Goal: Information Seeking & Learning: Check status

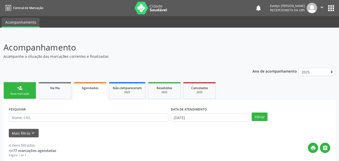
select select "9"
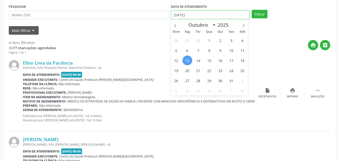
scroll to position [100, 0]
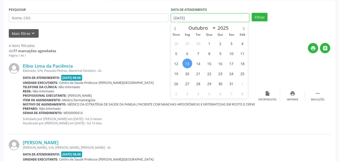
click at [187, 19] on input "13/10/2025" at bounding box center [210, 18] width 78 height 9
click at [205, 44] on span "1" at bounding box center [209, 43] width 10 height 10
type input "01/10/2025"
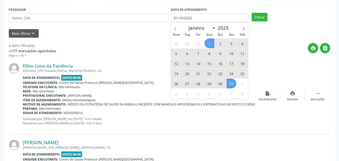
click at [234, 86] on span "31" at bounding box center [231, 83] width 10 height 10
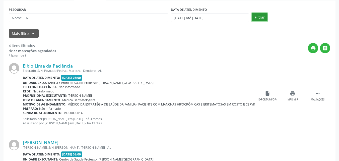
click at [258, 18] on button "Filtrar" at bounding box center [259, 17] width 16 height 9
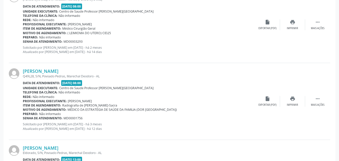
scroll to position [1168, 0]
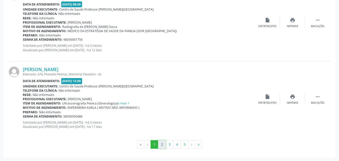
click at [161, 145] on button "2" at bounding box center [162, 144] width 8 height 9
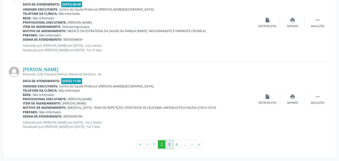
click at [168, 148] on button "3" at bounding box center [169, 144] width 8 height 9
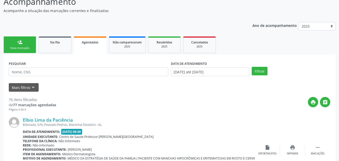
scroll to position [1178, 0]
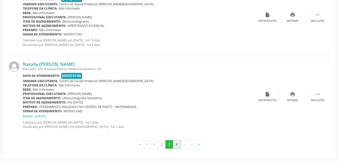
click at [174, 142] on button "4" at bounding box center [177, 144] width 8 height 9
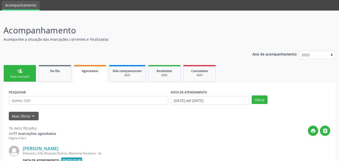
scroll to position [1210, 0]
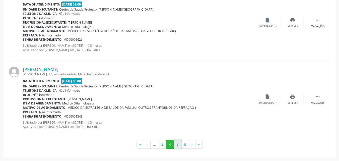
click at [178, 146] on button "5" at bounding box center [177, 144] width 8 height 9
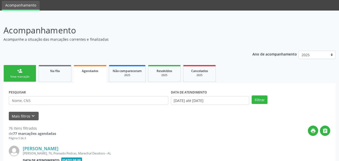
scroll to position [1184, 0]
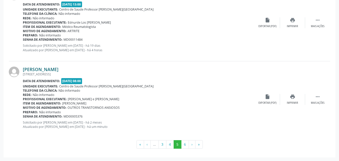
click at [58, 67] on link "Sandra Bonfim de Queiroz" at bounding box center [41, 69] width 36 height 6
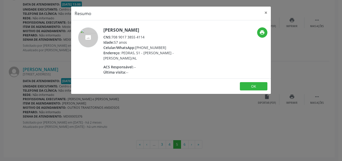
click at [146, 45] on div "Celular/WhatsApp: (82) 9193-5355" at bounding box center [153, 47] width 98 height 5
click at [144, 32] on h5 "Sandra Bonfim de Queiroz" at bounding box center [153, 29] width 98 height 5
click at [144, 36] on div "CNS: 708 9017 3855 4114" at bounding box center [153, 36] width 98 height 5
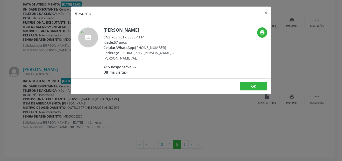
click at [144, 36] on div "CNS: 708 9017 3855 4114" at bounding box center [153, 36] width 98 height 5
click at [147, 36] on div "CNS: 708 9017 3855 4114" at bounding box center [153, 36] width 98 height 5
drag, startPoint x: 147, startPoint y: 36, endPoint x: 113, endPoint y: 36, distance: 33.8
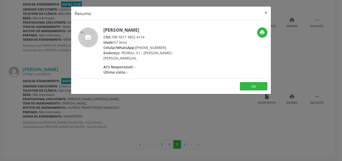
click at [113, 36] on div "CNS: 708 9017 3855 4114" at bounding box center [153, 36] width 98 height 5
copy div "708 9017 3855 4114"
click at [266, 14] on button "×" at bounding box center [266, 13] width 10 height 12
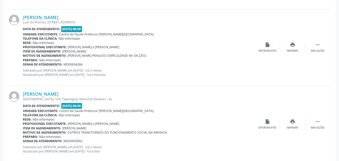
scroll to position [851, 0]
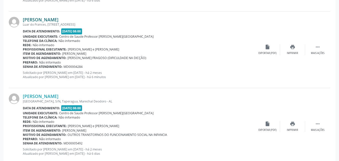
click at [46, 20] on link "Natanael Estevao Santos da Silva" at bounding box center [41, 20] width 36 height 6
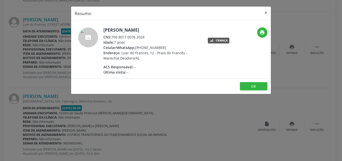
drag, startPoint x: 112, startPoint y: 38, endPoint x: 151, endPoint y: 39, distance: 39.4
click at [151, 39] on div "CNS: 706 8017 0076 2024" at bounding box center [153, 36] width 98 height 5
copy div "706 8017 0076 2024"
click at [266, 14] on button "×" at bounding box center [266, 13] width 10 height 12
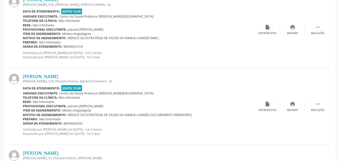
scroll to position [235, 0]
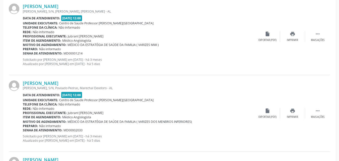
drag, startPoint x: 338, startPoint y: 37, endPoint x: 341, endPoint y: 35, distance: 4.0
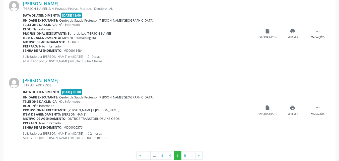
scroll to position [1184, 0]
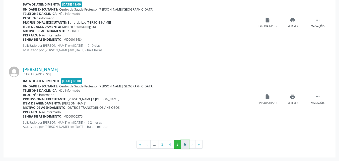
click at [183, 144] on button "6" at bounding box center [185, 144] width 8 height 9
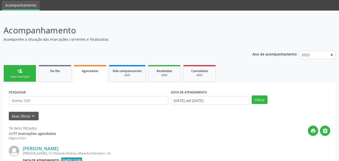
scroll to position [96, 0]
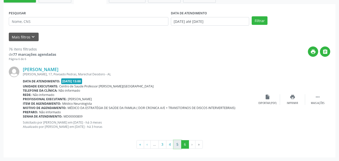
click at [177, 142] on button "5" at bounding box center [177, 144] width 8 height 9
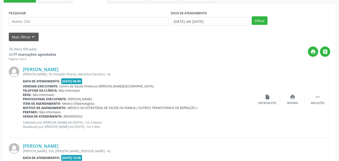
scroll to position [1184, 0]
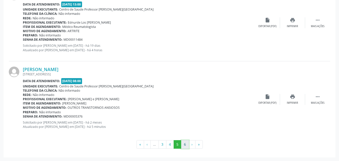
click at [187, 145] on button "6" at bounding box center [185, 144] width 8 height 9
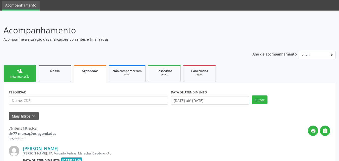
scroll to position [96, 0]
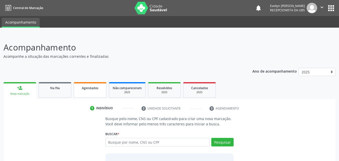
click at [90, 91] on link "Agendados" at bounding box center [90, 90] width 33 height 16
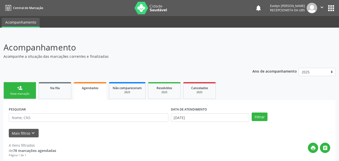
scroll to position [18, 0]
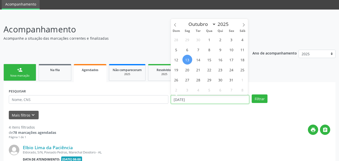
click at [226, 95] on input "13/10/2025" at bounding box center [210, 99] width 78 height 9
click at [209, 37] on span "1" at bounding box center [209, 40] width 10 height 10
type input "01/10/2025"
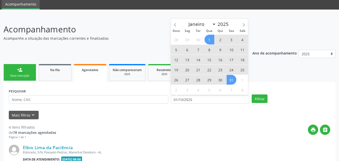
click at [232, 78] on span "31" at bounding box center [231, 80] width 10 height 10
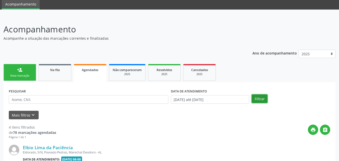
click at [261, 97] on button "Filtrar" at bounding box center [259, 98] width 16 height 9
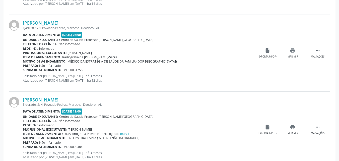
scroll to position [1168, 0]
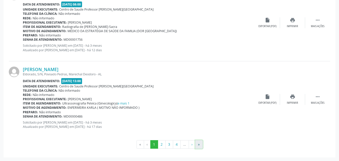
click at [199, 145] on button "»" at bounding box center [199, 144] width 8 height 9
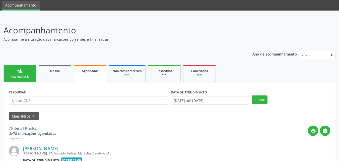
scroll to position [96, 0]
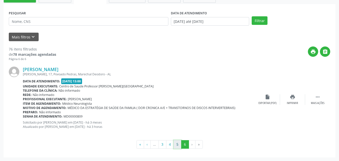
click at [176, 146] on button "5" at bounding box center [177, 144] width 8 height 9
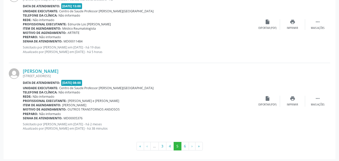
scroll to position [1184, 0]
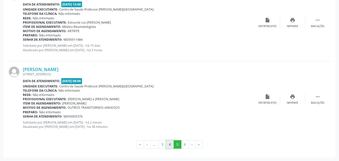
click at [169, 145] on button "4" at bounding box center [170, 144] width 8 height 9
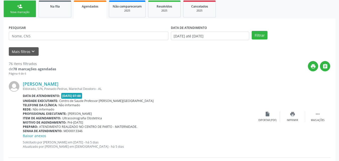
scroll to position [84, 0]
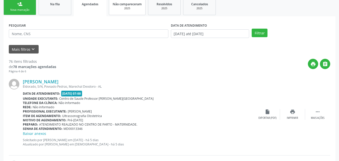
click at [139, 8] on div "2025" at bounding box center [127, 9] width 29 height 4
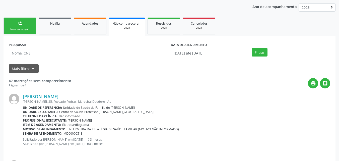
scroll to position [0, 0]
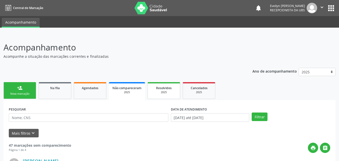
click at [170, 88] on span "Resolvidos" at bounding box center [164, 88] width 16 height 4
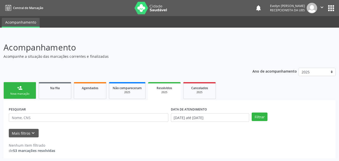
scroll to position [1, 0]
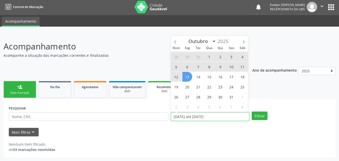
click at [220, 117] on input "01/01/2025 até 13/10/2025" at bounding box center [210, 116] width 78 height 9
click at [178, 42] on span at bounding box center [175, 40] width 9 height 9
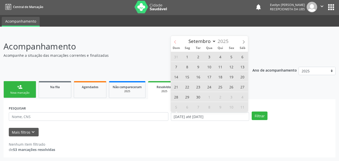
click at [178, 42] on span at bounding box center [175, 40] width 9 height 9
select select "6"
click at [197, 57] on span "1" at bounding box center [198, 57] width 10 height 10
type input "01/07/2025"
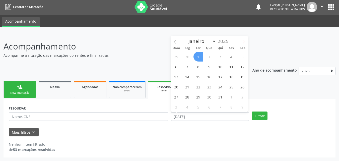
click at [243, 42] on icon at bounding box center [244, 42] width 4 height 4
select select "9"
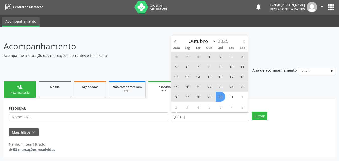
click at [222, 95] on span "30" at bounding box center [220, 97] width 10 height 10
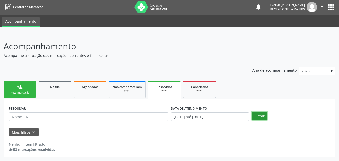
click at [256, 112] on button "Filtrar" at bounding box center [259, 115] width 16 height 9
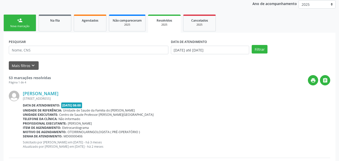
scroll to position [9, 0]
